Goal: Task Accomplishment & Management: Use online tool/utility

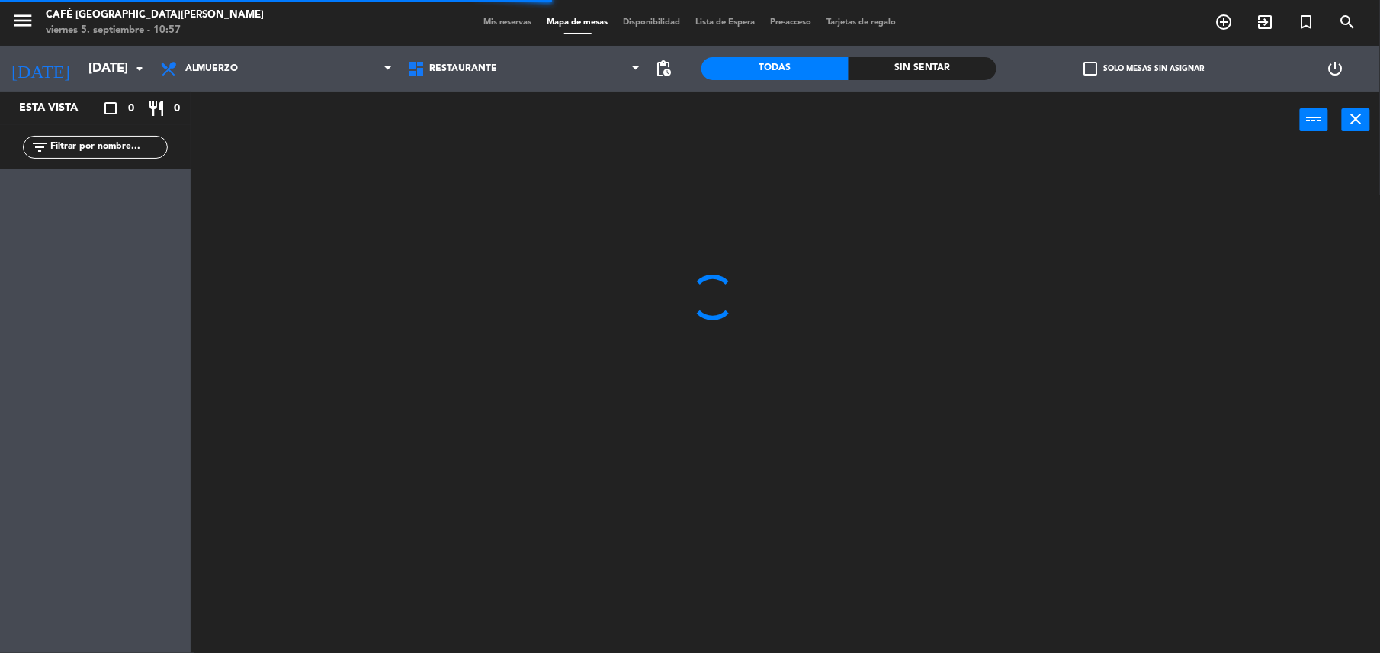
click at [123, 139] on input "text" at bounding box center [108, 147] width 118 height 17
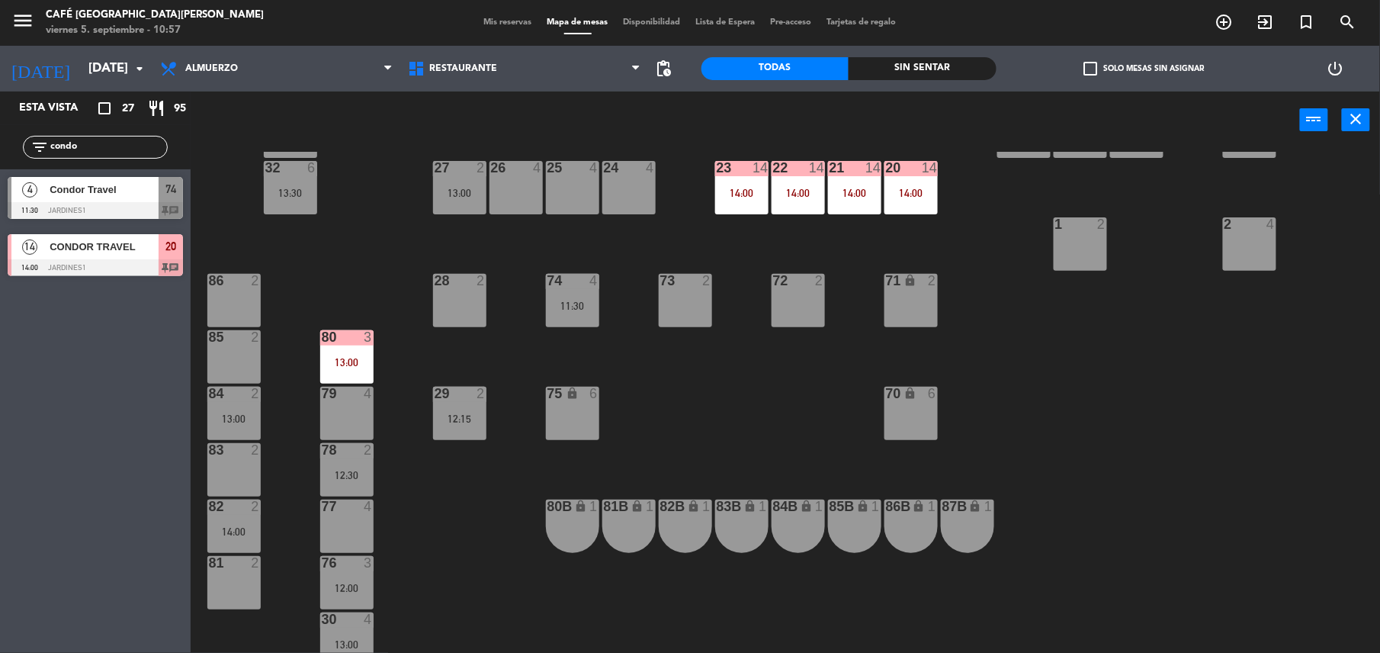
scroll to position [471, 0]
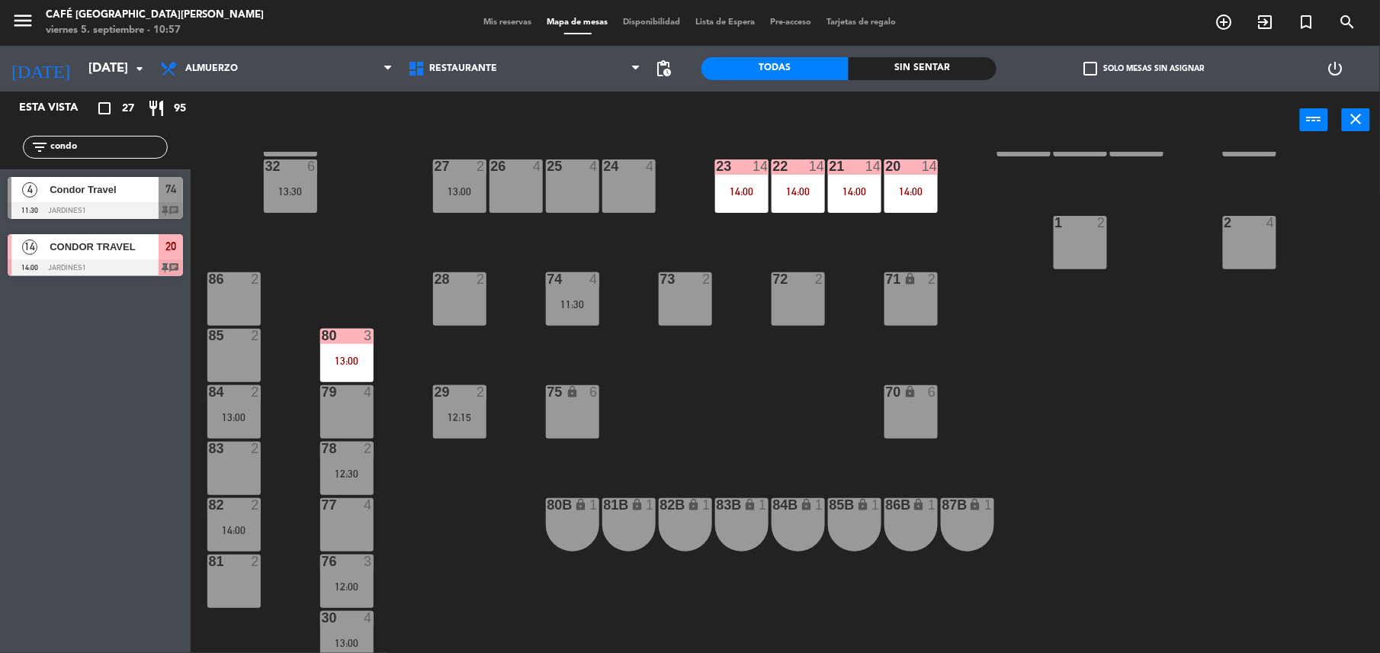
type input "condo"
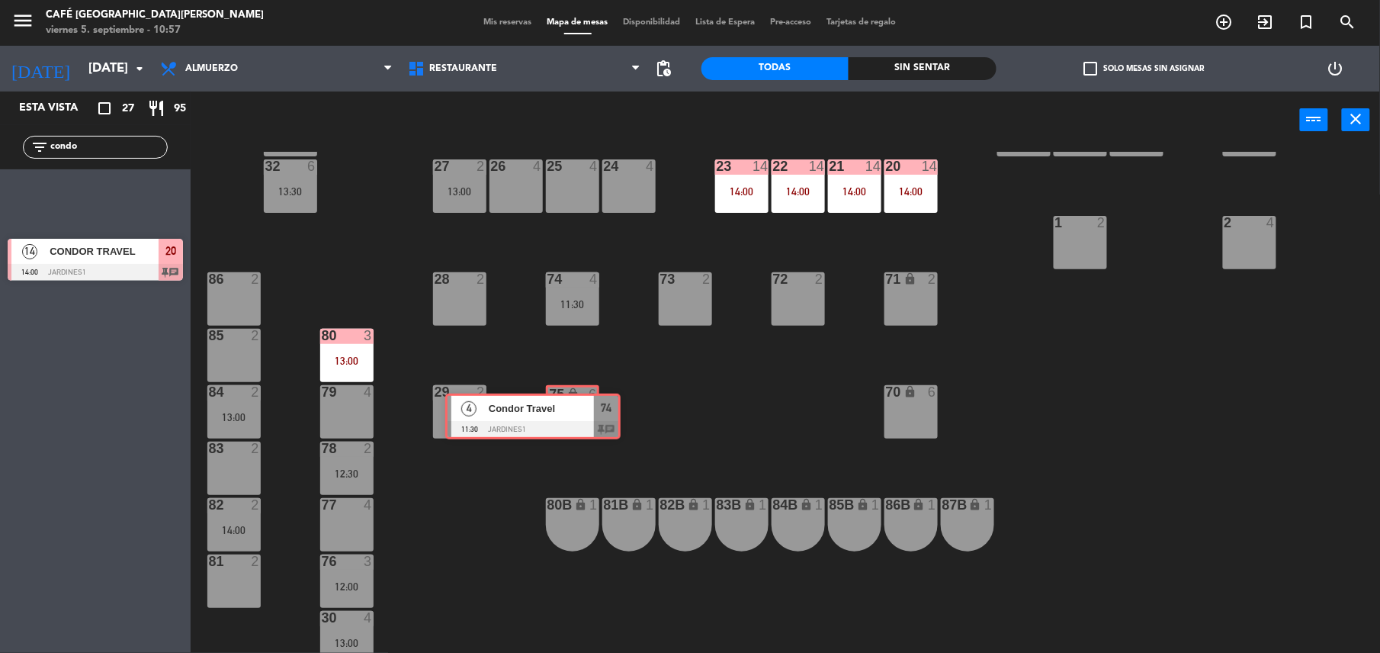
drag, startPoint x: 137, startPoint y: 207, endPoint x: 572, endPoint y: 419, distance: 483.1
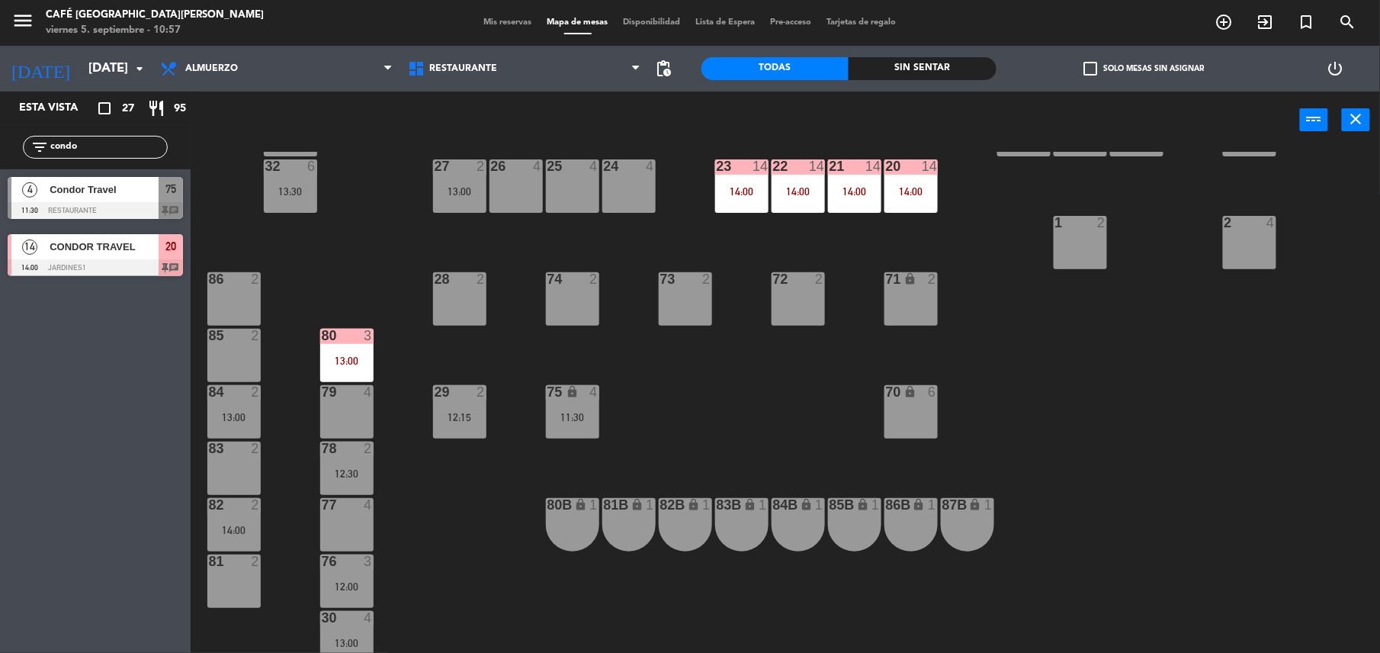
click at [572, 419] on div "11:30" at bounding box center [572, 417] width 53 height 11
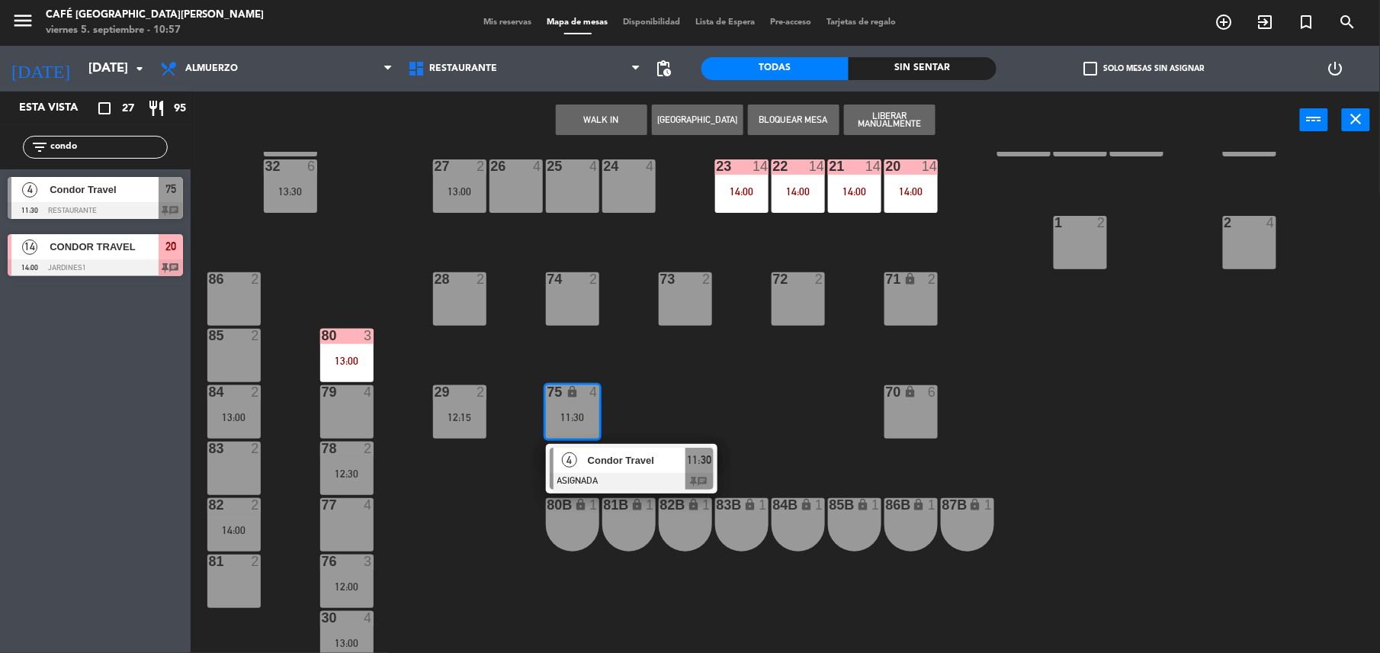
click at [611, 473] on div at bounding box center [632, 481] width 164 height 17
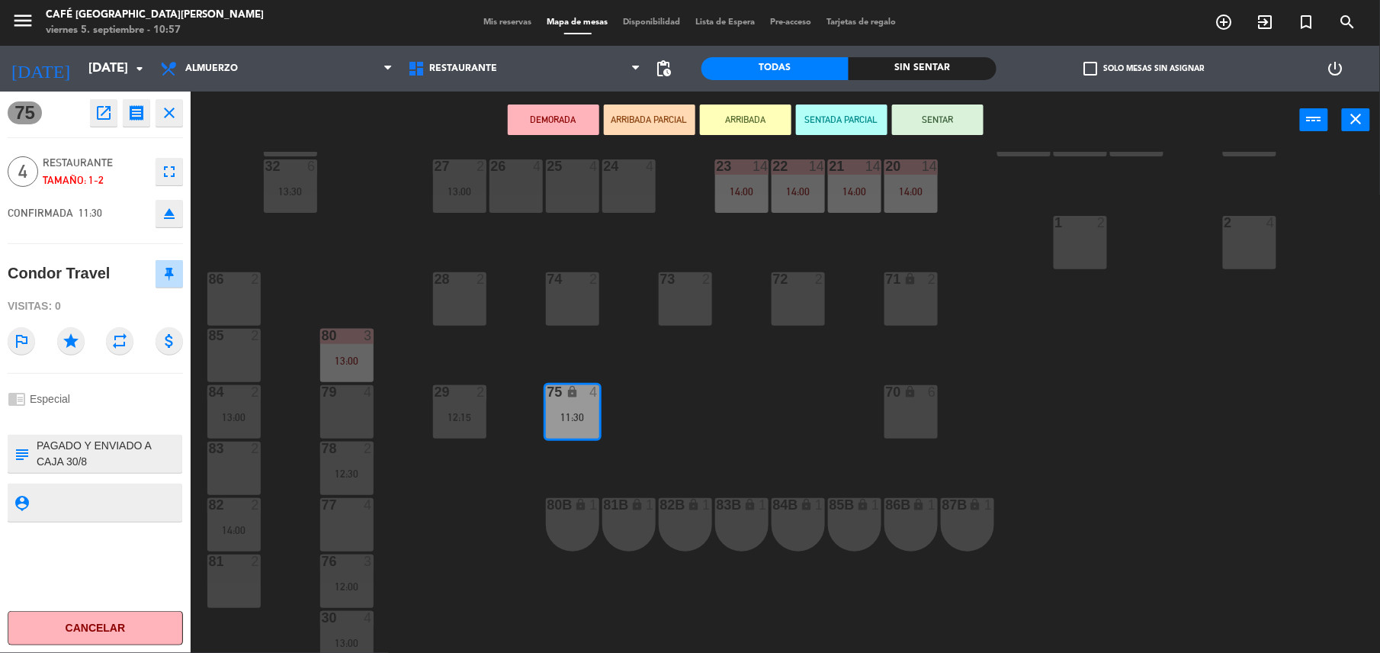
click at [553, 116] on button "DEMORADA" at bounding box center [553, 119] width 91 height 30
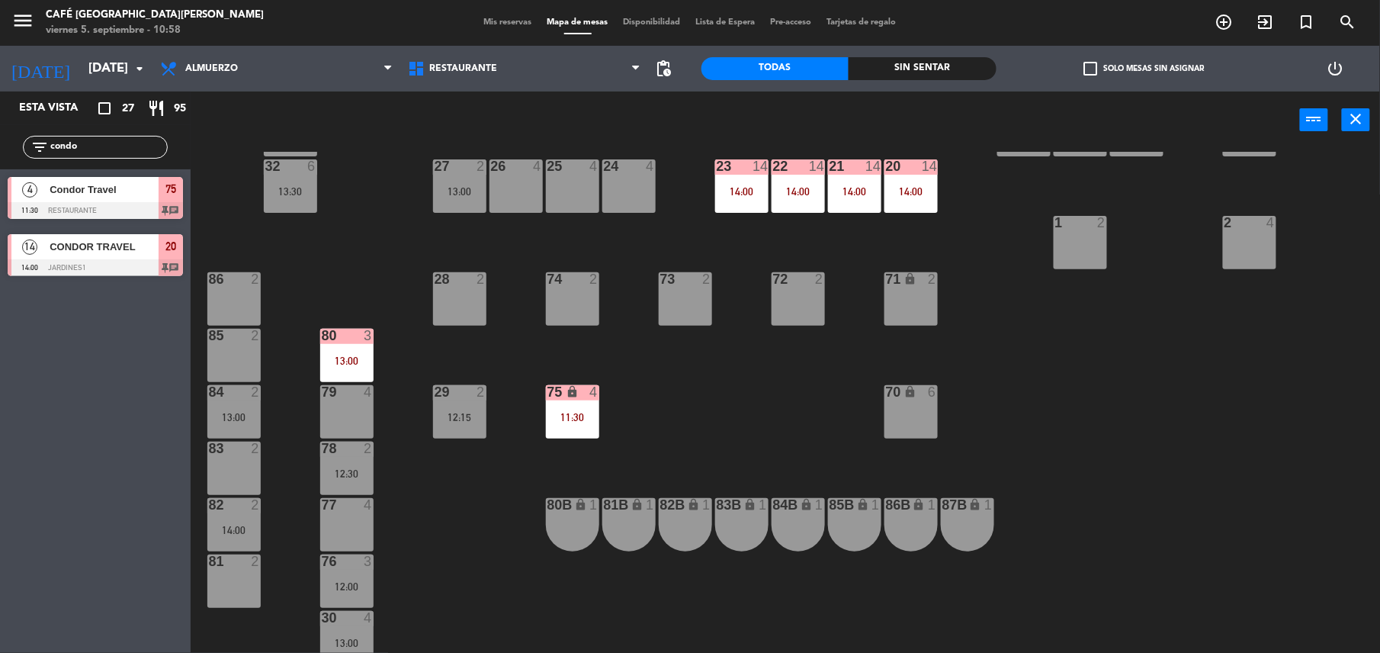
click at [334, 361] on div "13:00" at bounding box center [346, 360] width 53 height 11
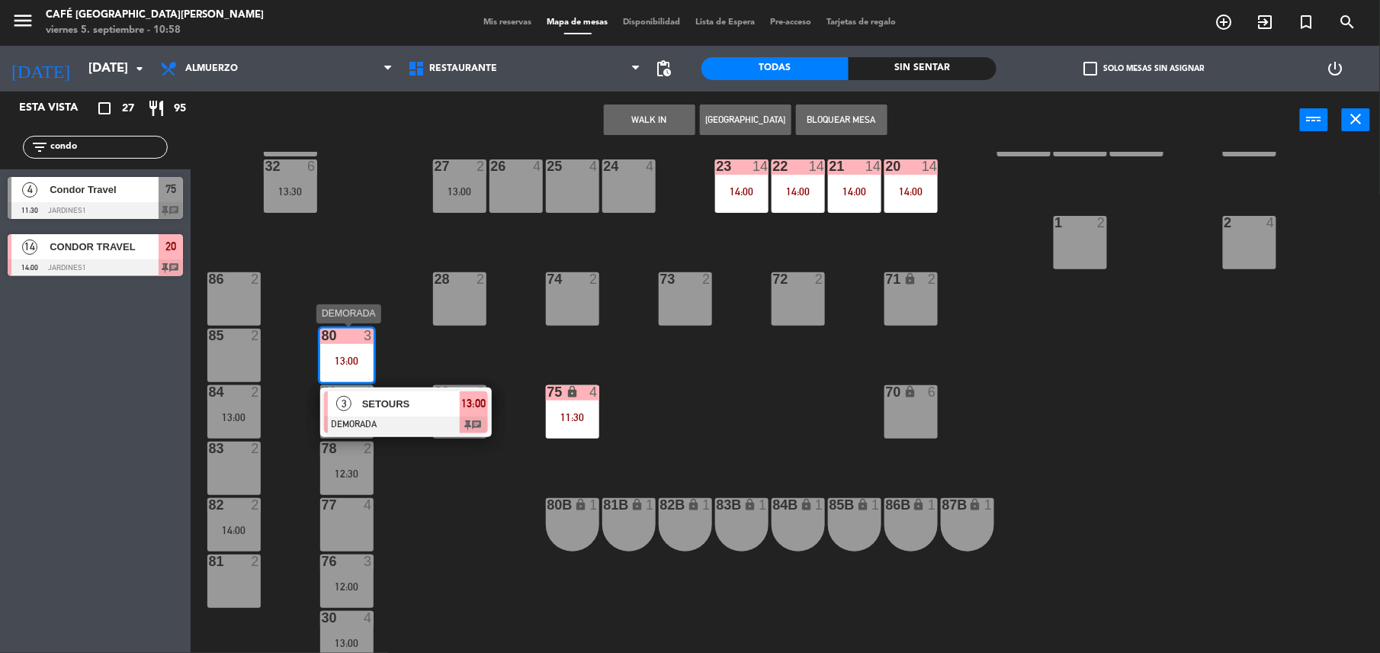
click at [434, 409] on span "SETOURS" at bounding box center [411, 404] width 98 height 16
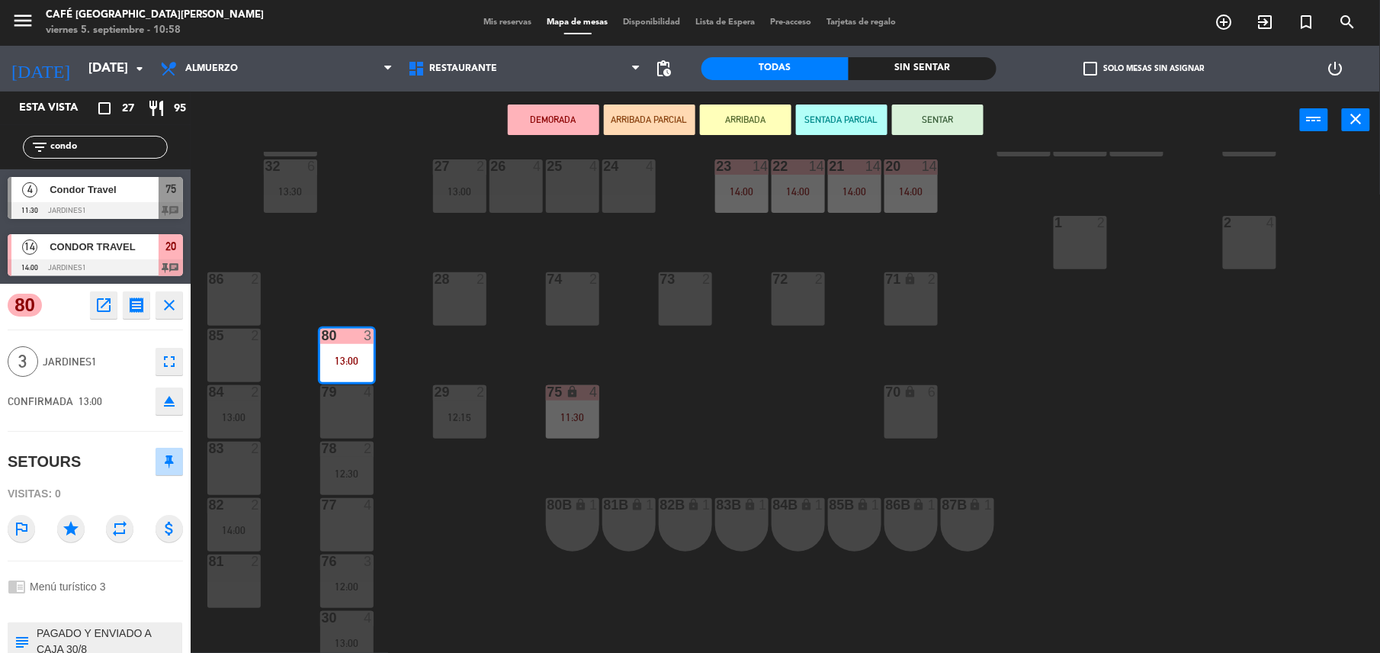
click at [816, 390] on div "44 5 13:15 49 2 54 5 14:00 64 2 48 2 13:00 53 3 16:15 63 2 43 4 13:30 62 2 42 2…" at bounding box center [791, 404] width 1175 height 504
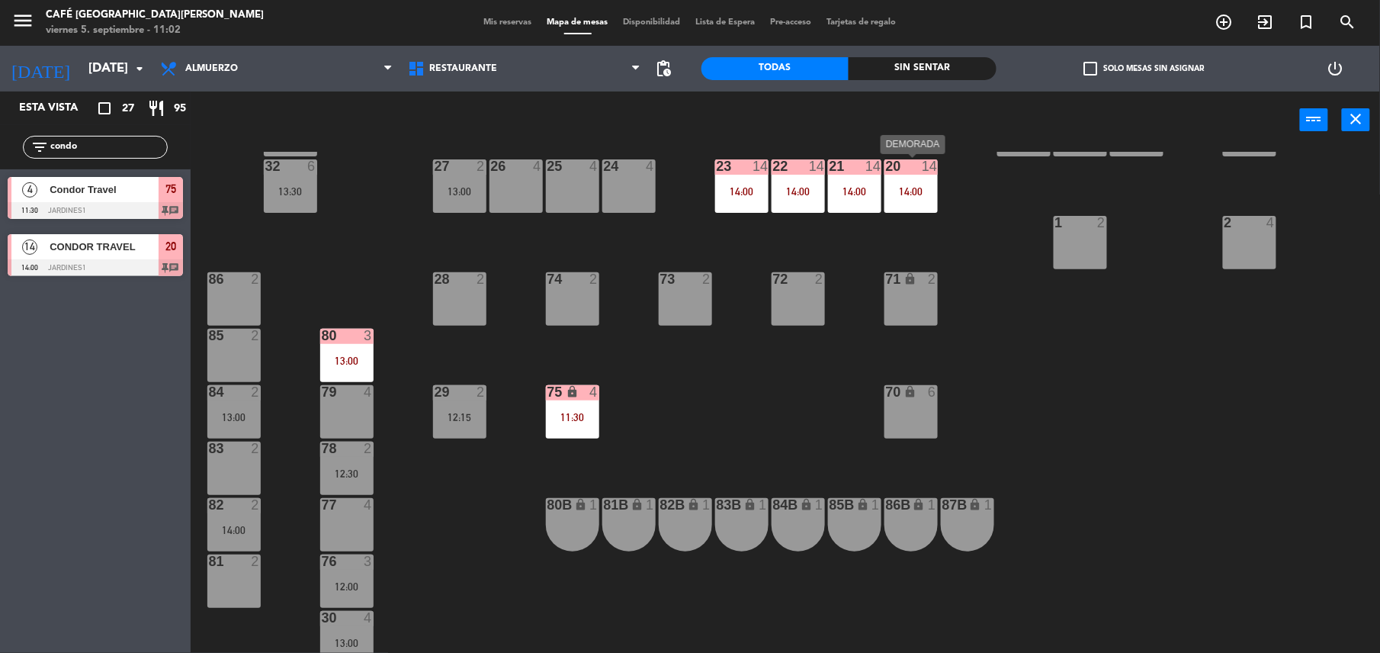
click at [893, 195] on div "14:00" at bounding box center [910, 191] width 53 height 11
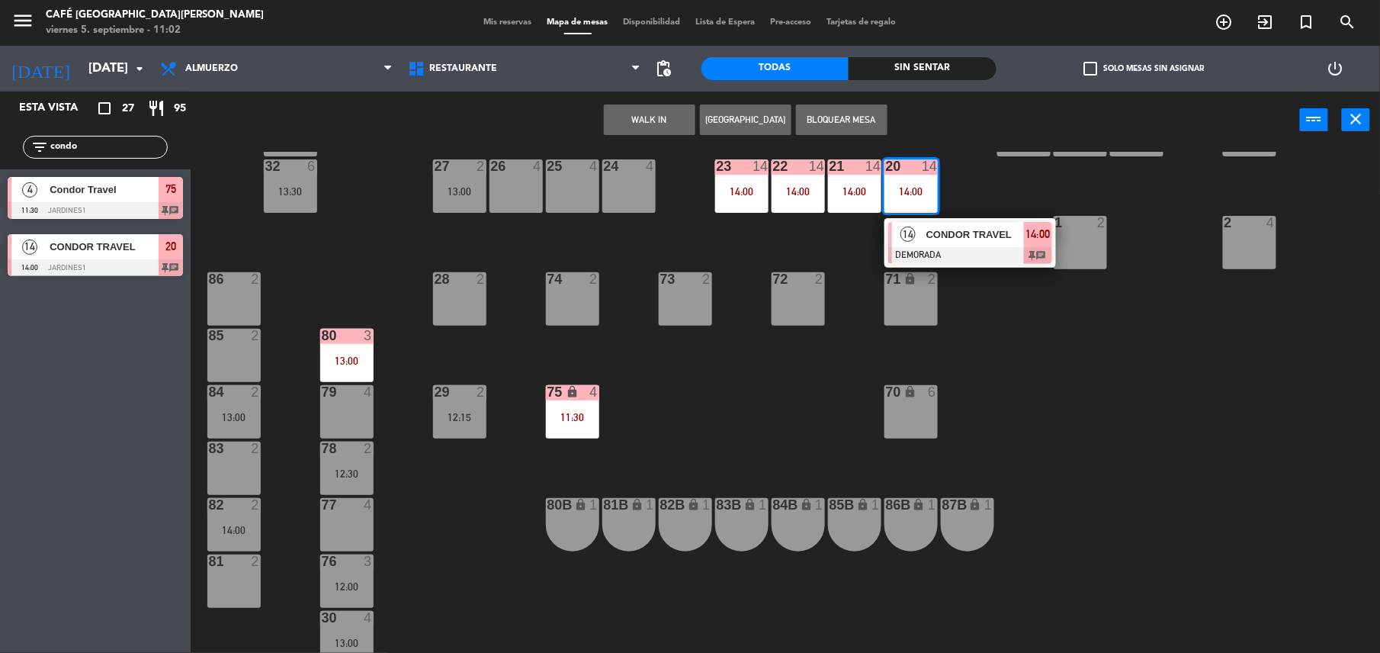
click at [961, 247] on div at bounding box center [970, 255] width 164 height 17
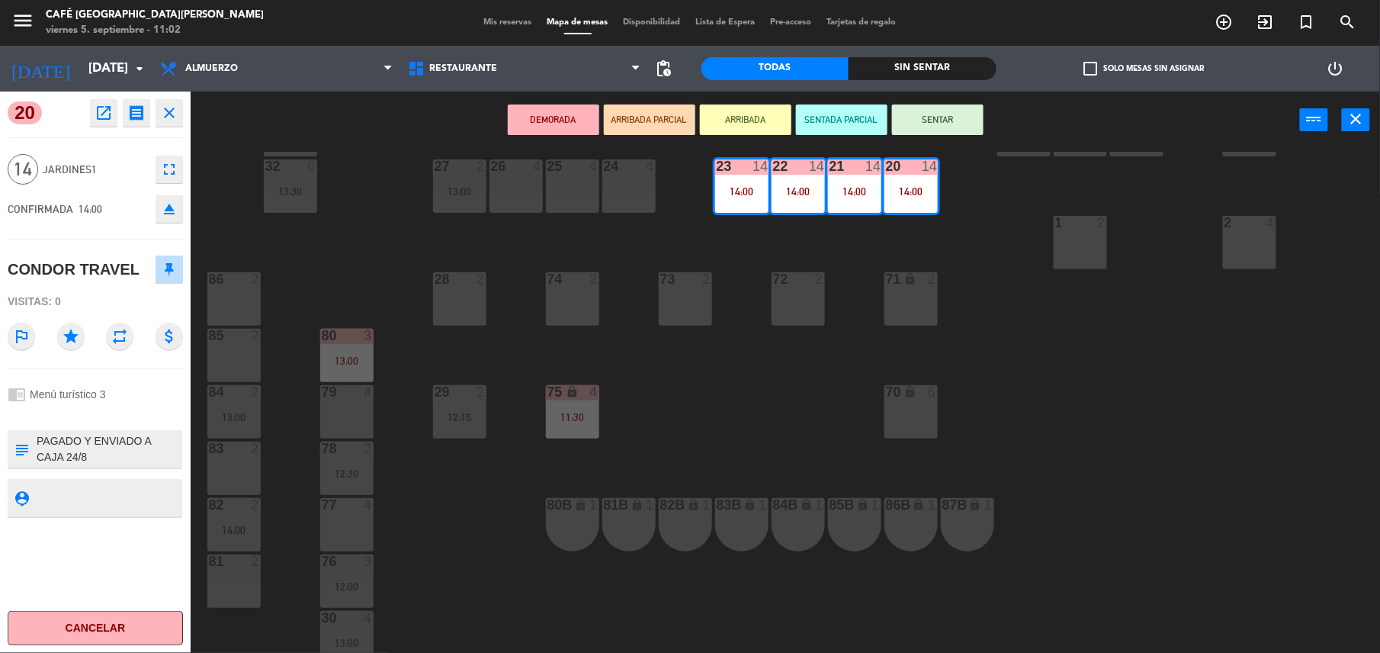
click at [800, 404] on div "44 5 13:15 49 2 54 5 14:00 64 2 48 2 13:00 53 3 16:15 63 2 43 4 13:30 62 2 42 2…" at bounding box center [791, 404] width 1175 height 504
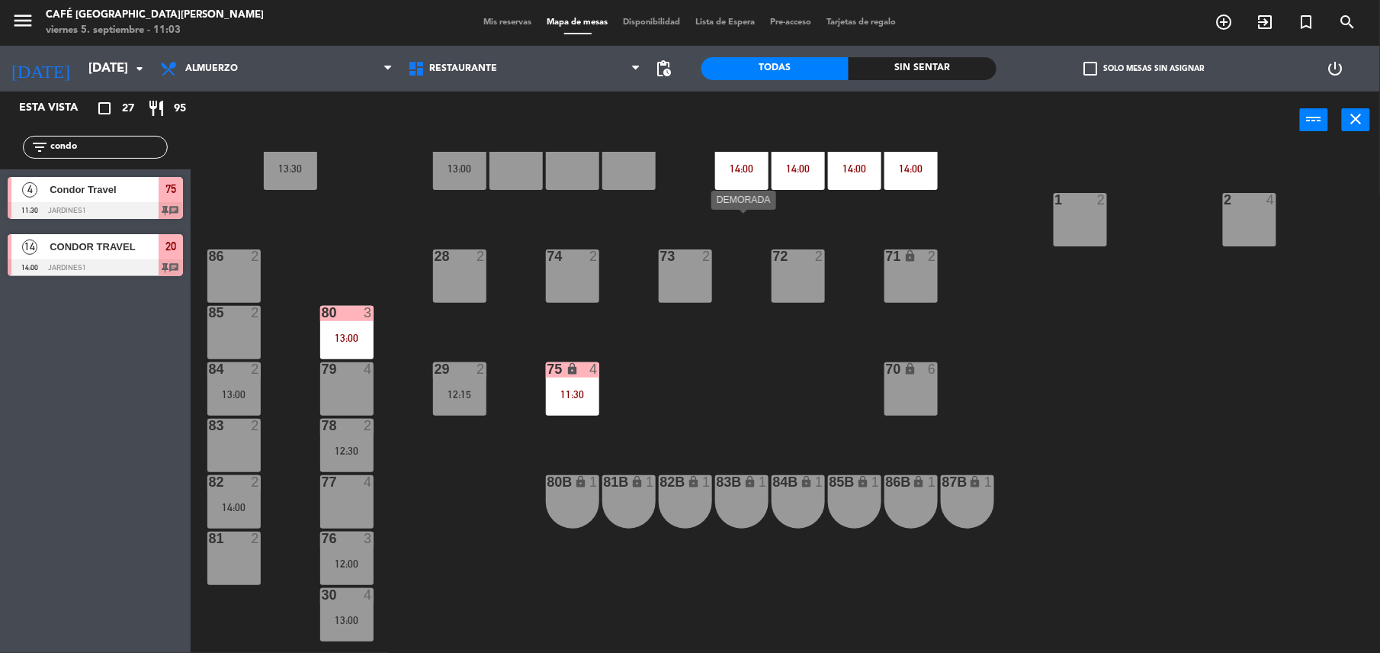
scroll to position [583, 0]
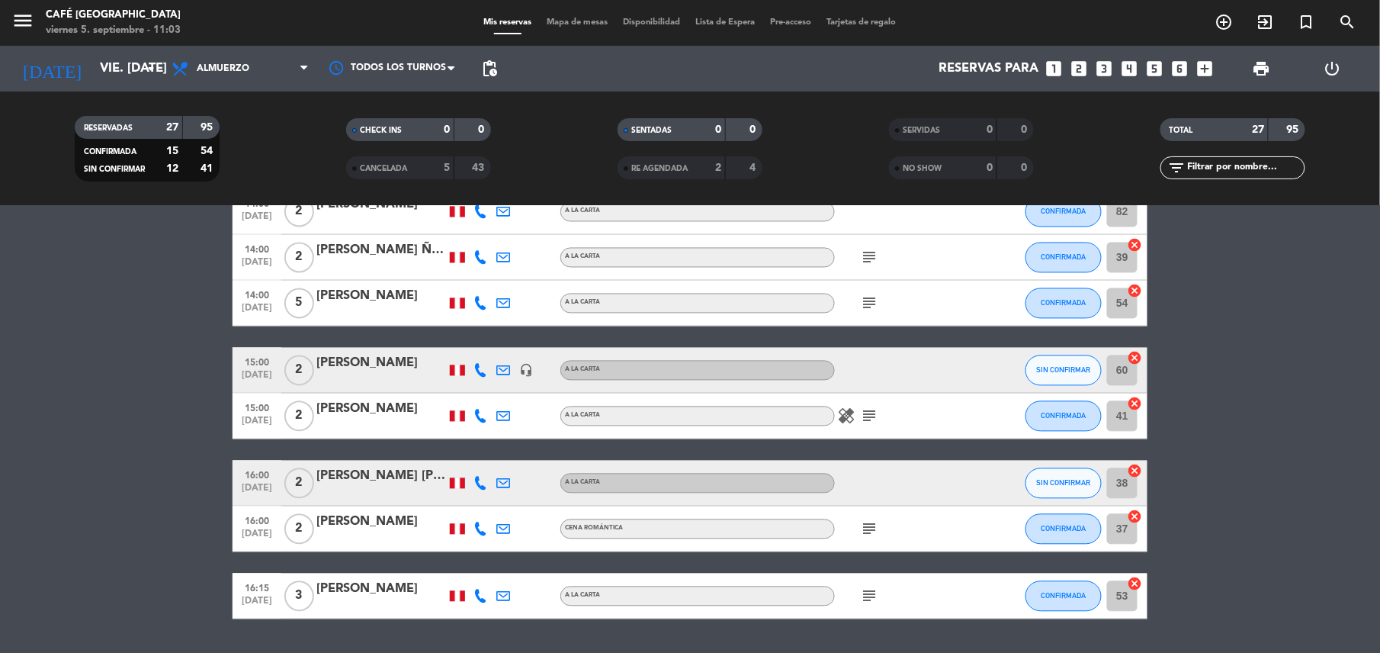
scroll to position [1127, 0]
